Goal: Use online tool/utility: Utilize a website feature to perform a specific function

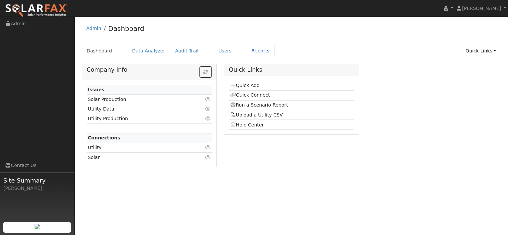
click at [248, 50] on link "Reports" at bounding box center [261, 51] width 28 height 12
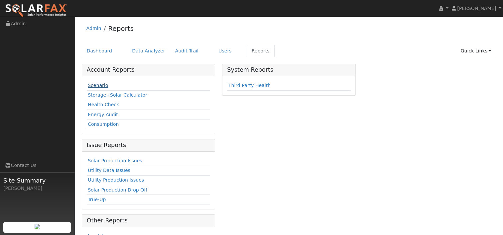
click at [97, 87] on link "Scenario" at bounding box center [98, 85] width 20 height 5
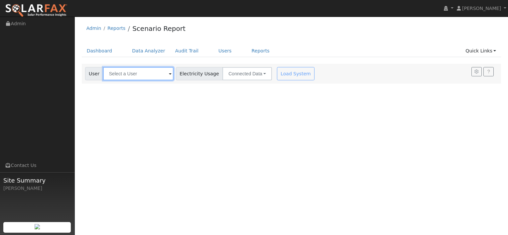
click at [138, 77] on input "text" at bounding box center [138, 73] width 70 height 13
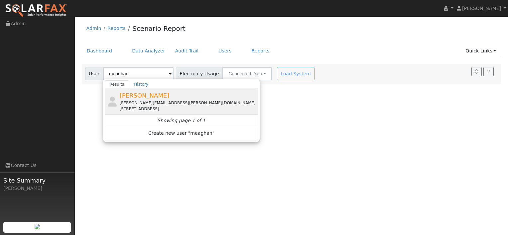
click at [141, 106] on div "[STREET_ADDRESS]" at bounding box center [188, 109] width 137 height 6
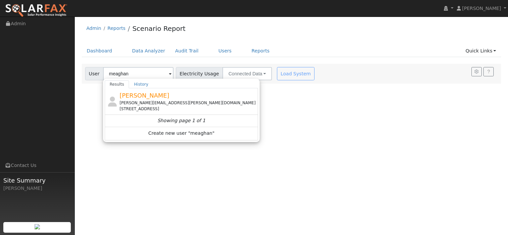
type input "[PERSON_NAME]"
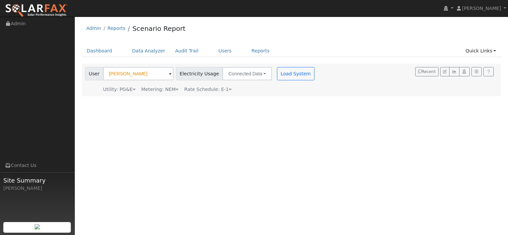
click at [229, 90] on icon at bounding box center [230, 89] width 3 height 5
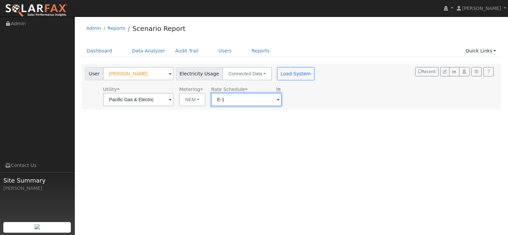
click at [266, 99] on input "E-1" at bounding box center [246, 99] width 70 height 13
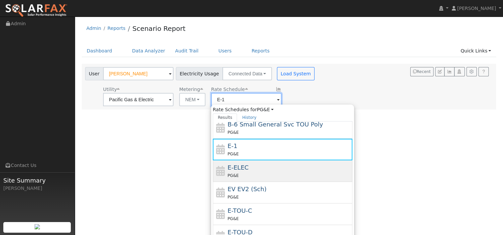
scroll to position [115, 0]
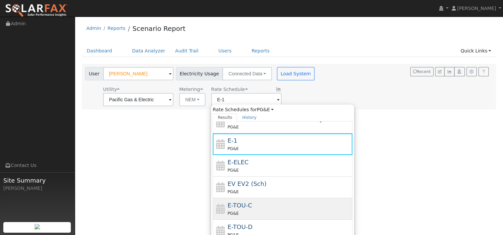
click at [270, 202] on div "E-TOU-C PG&E" at bounding box center [289, 209] width 123 height 16
type input "E-TOU-C"
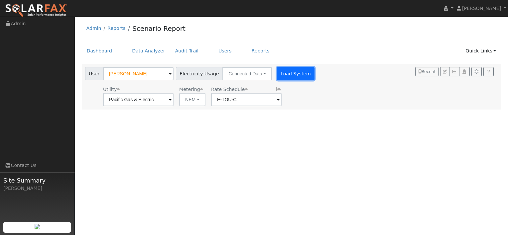
click at [279, 73] on button "Load System" at bounding box center [296, 73] width 38 height 13
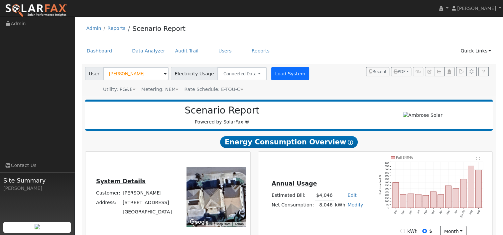
type input "12686"
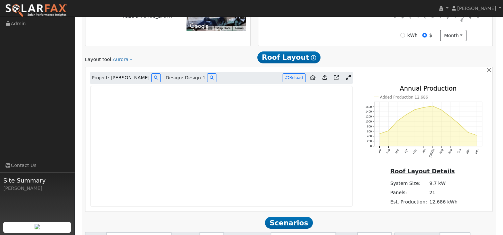
scroll to position [233, 0]
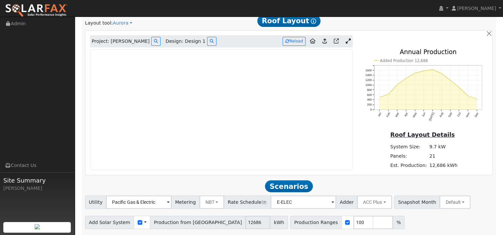
click at [346, 39] on icon at bounding box center [347, 41] width 5 height 5
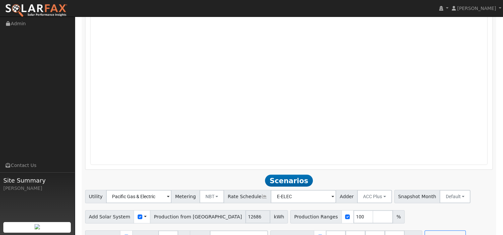
scroll to position [398, 0]
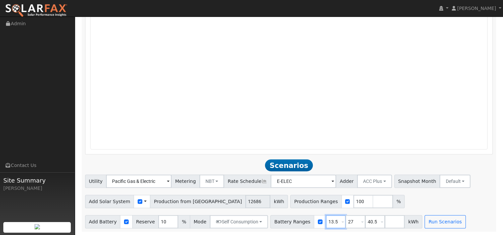
click at [326, 222] on input "13.5" at bounding box center [336, 221] width 20 height 13
type input "0"
type input "16.12"
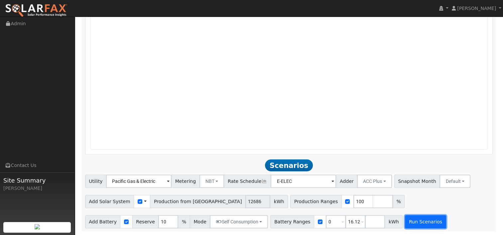
click at [405, 222] on button "Run Scenarios" at bounding box center [425, 221] width 41 height 13
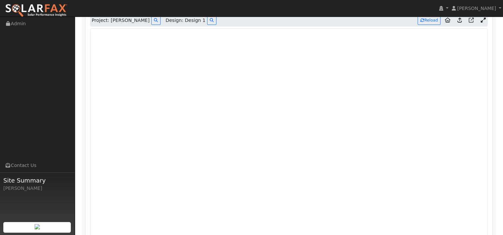
scroll to position [238, 0]
